Goal: Information Seeking & Learning: Check status

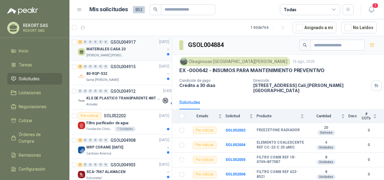
click at [107, 51] on p "MATERIALES CASA 23" at bounding box center [105, 50] width 39 height 6
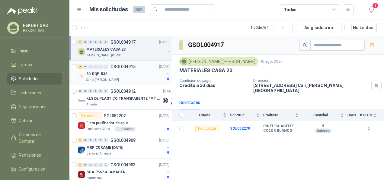
click at [108, 72] on div "80-RQP-532" at bounding box center [125, 73] width 78 height 7
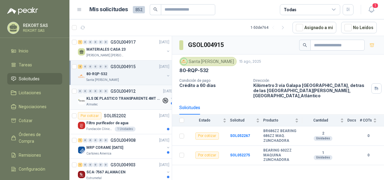
click at [120, 95] on p "KLS DE PLASTICO TRANSPARENTE 4MT CAL 4 Y CINTA TRA" at bounding box center [123, 98] width 75 height 6
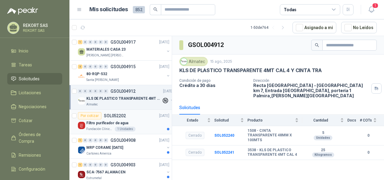
click at [121, 120] on p "Filtro purificador de agua" at bounding box center [107, 123] width 42 height 6
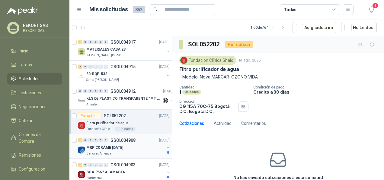
click at [121, 146] on p "MRP CORAME 14.08.2025" at bounding box center [104, 147] width 37 height 6
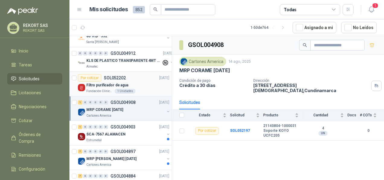
scroll to position [60, 0]
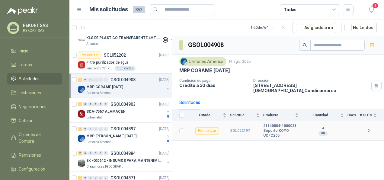
click at [242, 129] on b "SOL052197" at bounding box center [240, 130] width 20 height 4
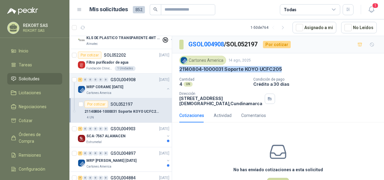
drag, startPoint x: 180, startPoint y: 69, endPoint x: 288, endPoint y: 70, distance: 108.2
click at [288, 70] on div "21140804-1000031 Soporte KOYO UCFC205" at bounding box center [279, 69] width 198 height 6
copy p "21140804-1000031 Soporte KOYO UCFC205"
click at [248, 67] on p "21140804-1000031 Soporte KOYO UCFC205" at bounding box center [231, 69] width 102 height 6
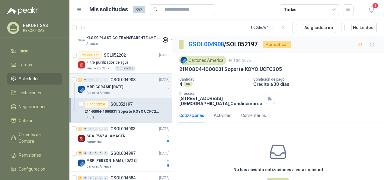
scroll to position [91, 0]
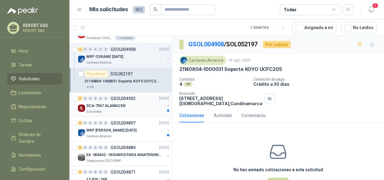
click at [114, 103] on p "SCA-7567 ALAMACEN" at bounding box center [105, 106] width 39 height 6
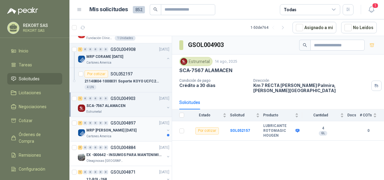
click at [115, 131] on p "MRP MOLINO 12.08.2025" at bounding box center [111, 130] width 50 height 6
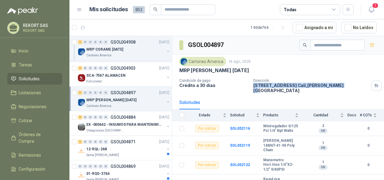
drag, startPoint x: 252, startPoint y: 85, endPoint x: 355, endPoint y: 85, distance: 103.7
click at [355, 85] on p "Calle 70 Norte No 2A - 130 Cali Cali , Valle del Cauca" at bounding box center [312, 88] width 116 height 10
drag, startPoint x: 355, startPoint y: 85, endPoint x: 309, endPoint y: 73, distance: 47.6
click at [309, 73] on div "Cartones America 14 ago, 2025 MRP MOLINO 12.08.2025 Condición de pago Crédito a…" at bounding box center [279, 75] width 198 height 36
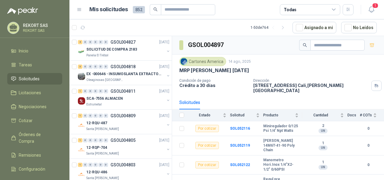
scroll to position [514, 0]
